Goal: Task Accomplishment & Management: Use online tool/utility

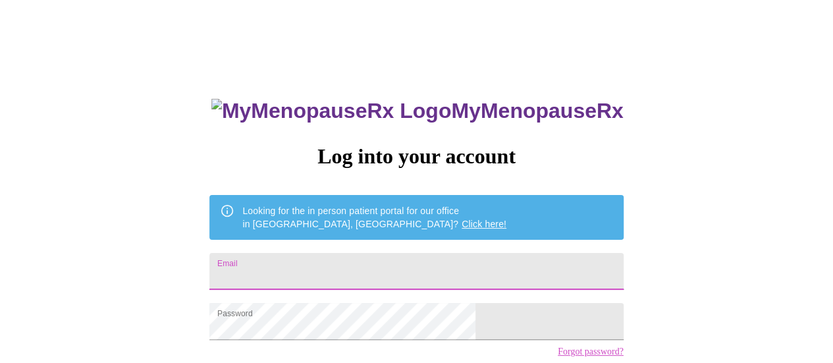
click at [393, 258] on input "Email" at bounding box center [416, 271] width 414 height 37
type input "m"
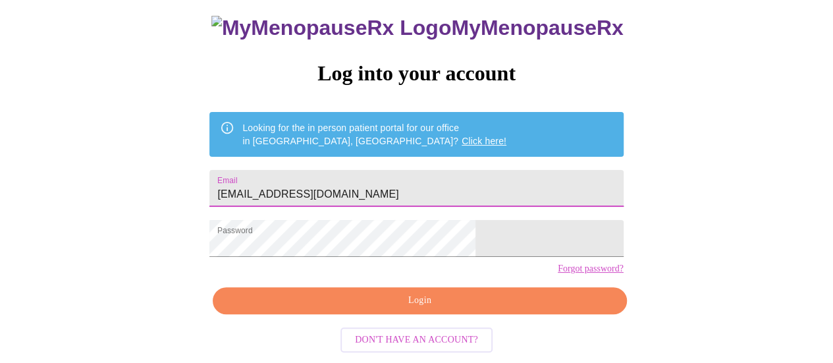
scroll to position [101, 0]
click at [389, 304] on span "Login" at bounding box center [419, 300] width 383 height 16
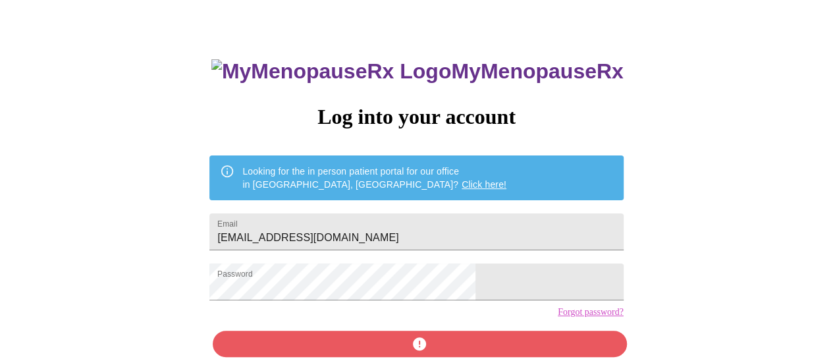
scroll to position [0, 0]
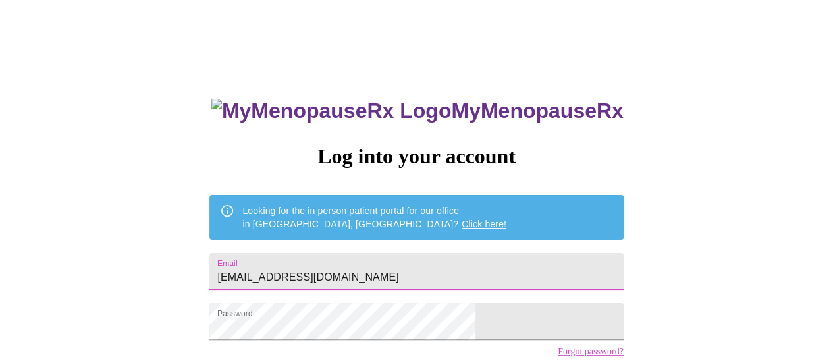
drag, startPoint x: 427, startPoint y: 263, endPoint x: 257, endPoint y: 265, distance: 169.9
click at [257, 265] on div "MyMenopauseRx Log into your account Looking for the in person patient portal fo…" at bounding box center [416, 222] width 822 height 435
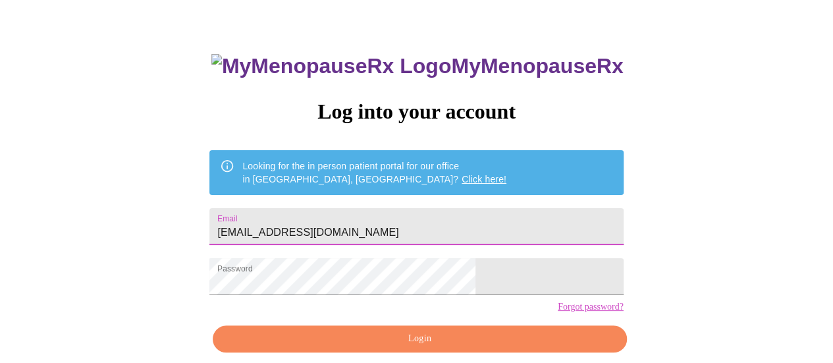
scroll to position [66, 0]
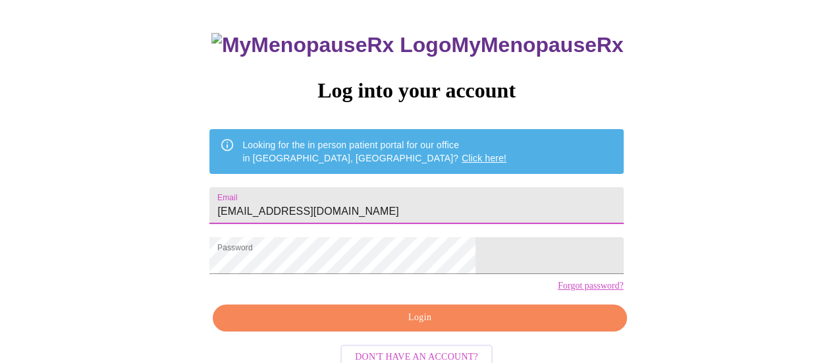
type input "[EMAIL_ADDRESS][DOMAIN_NAME]"
click at [429, 326] on span "Login" at bounding box center [419, 317] width 383 height 16
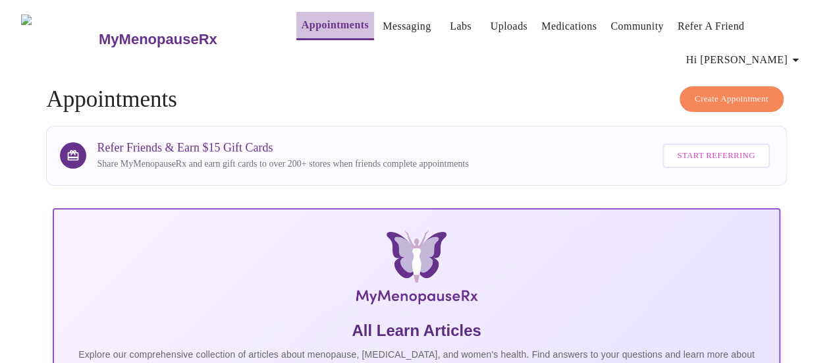
click at [313, 22] on link "Appointments" at bounding box center [335, 25] width 67 height 18
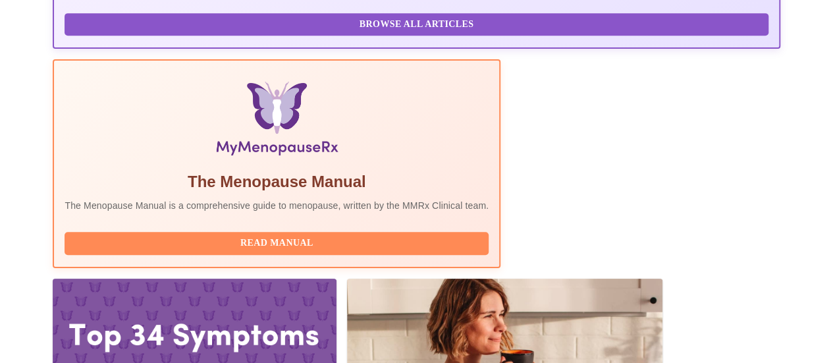
scroll to position [344, 0]
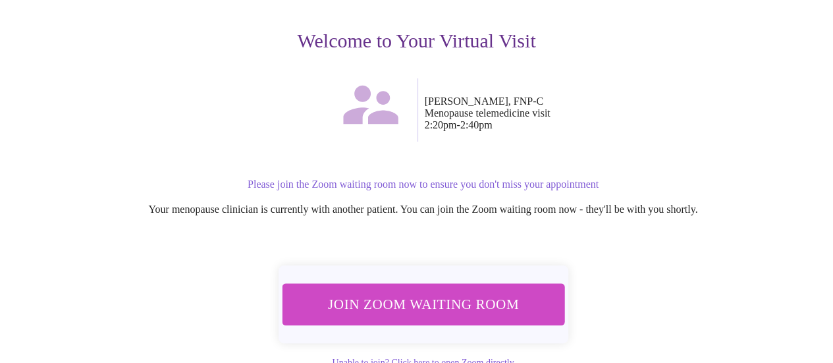
scroll to position [198, 0]
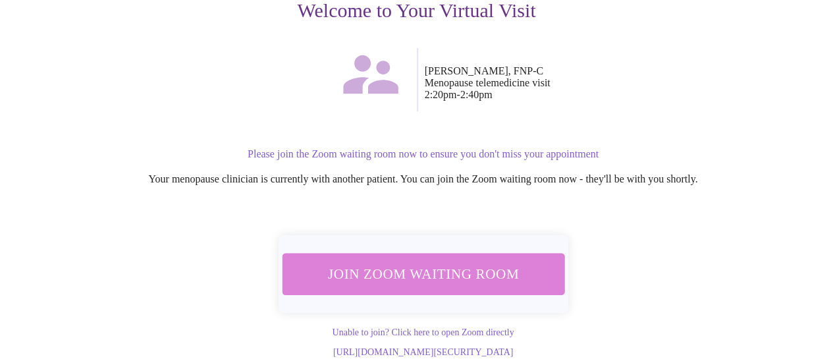
click at [450, 265] on span "Join Zoom Waiting Room" at bounding box center [423, 273] width 248 height 24
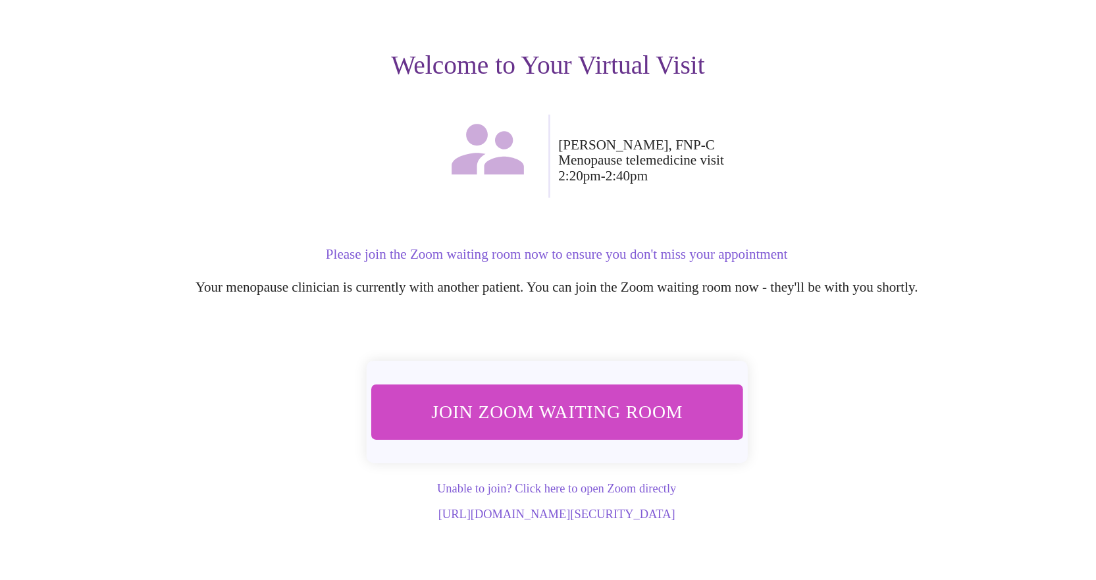
scroll to position [0, 0]
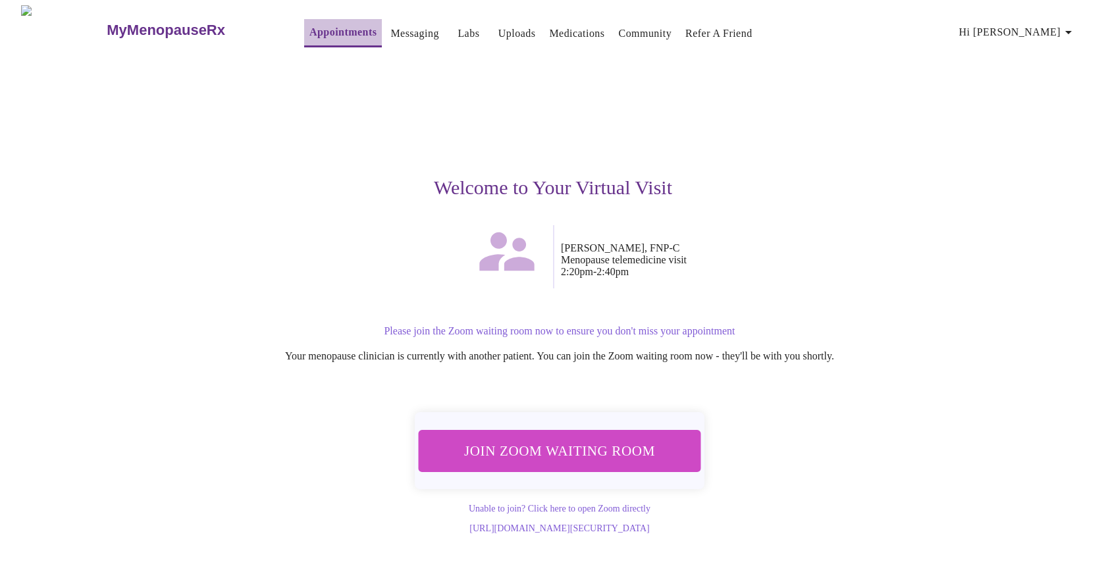
click at [309, 30] on link "Appointments" at bounding box center [342, 32] width 67 height 18
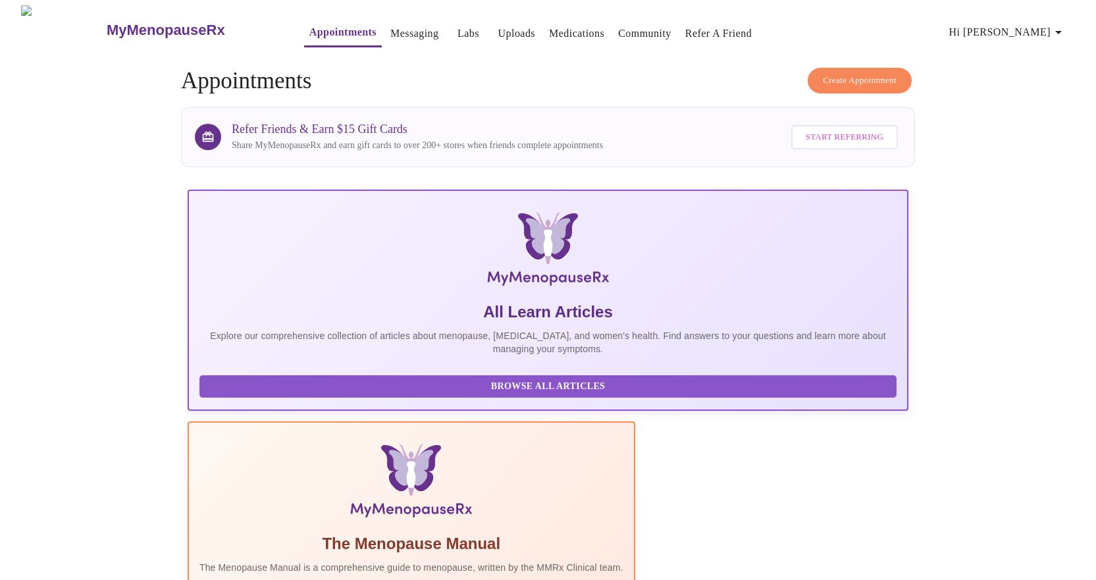
click at [458, 28] on link "Labs" at bounding box center [469, 33] width 22 height 18
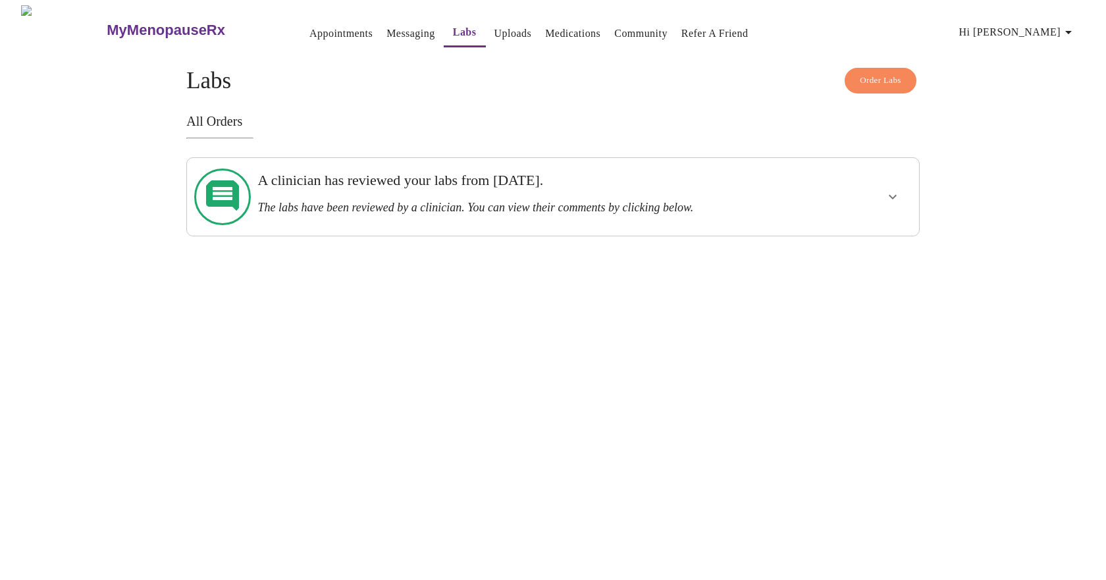
click at [832, 189] on icon "show more" at bounding box center [893, 197] width 16 height 16
